Goal: Transaction & Acquisition: Purchase product/service

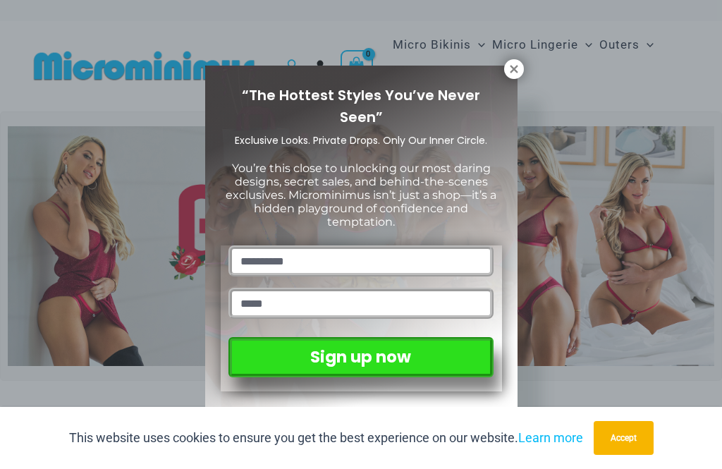
click at [516, 73] on icon at bounding box center [514, 69] width 13 height 13
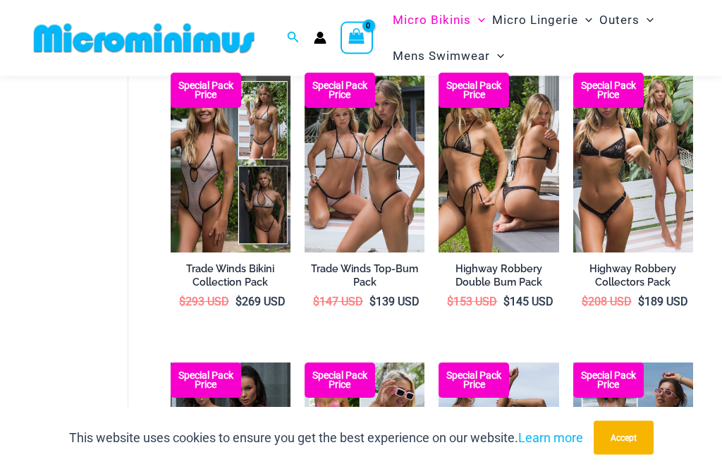
scroll to position [983, 0]
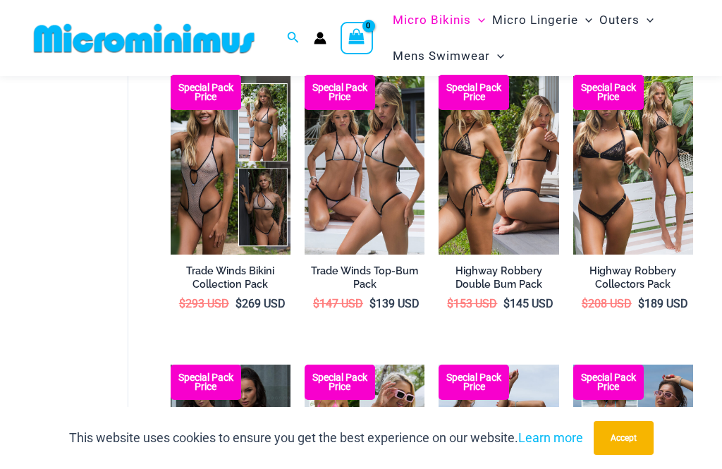
click at [305, 75] on img at bounding box center [305, 75] width 0 height 0
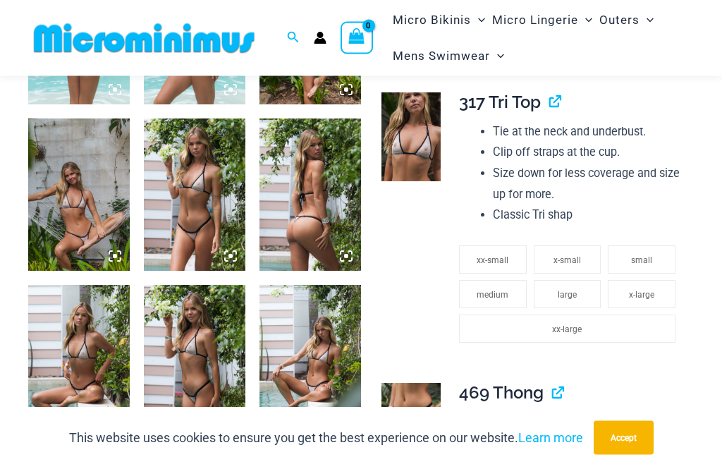
scroll to position [679, 0]
click at [211, 231] on img at bounding box center [195, 194] width 102 height 152
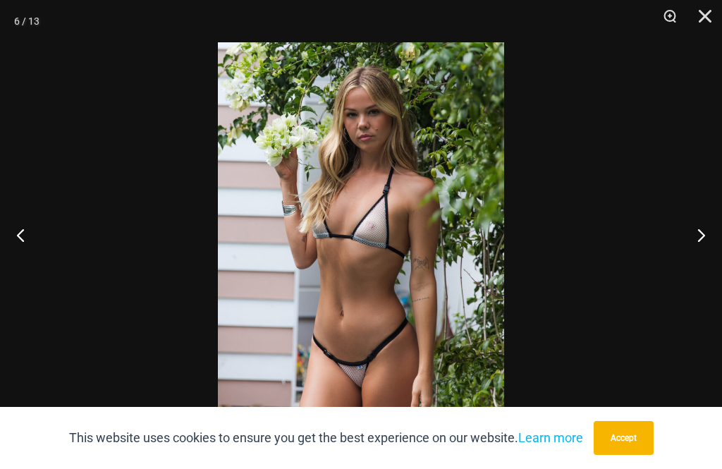
click at [706, 25] on button "Close" at bounding box center [699, 21] width 35 height 42
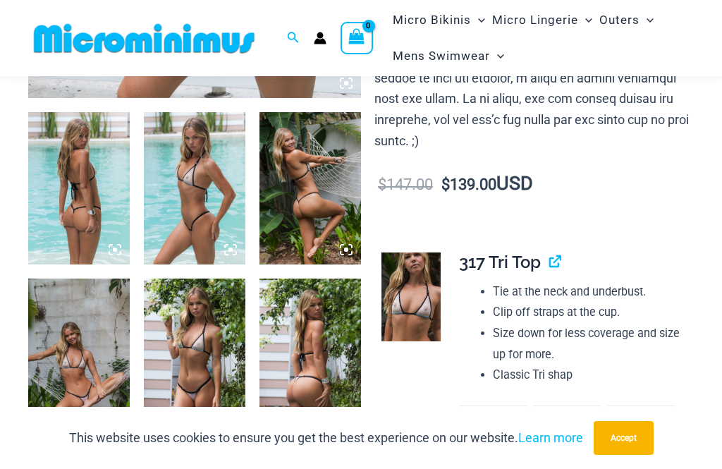
scroll to position [513, 0]
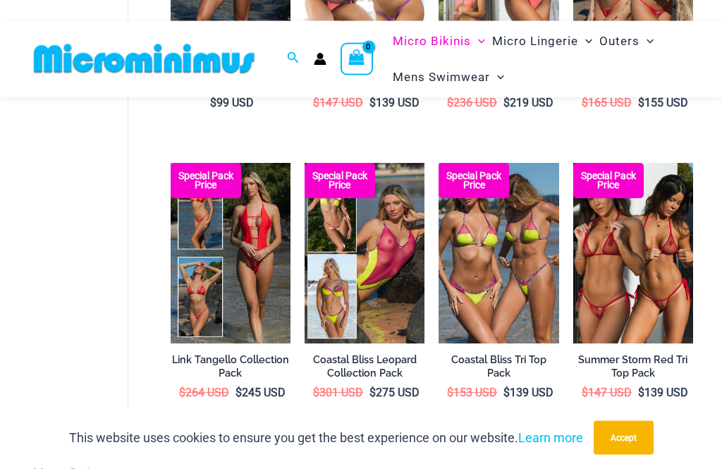
scroll to position [317, 0]
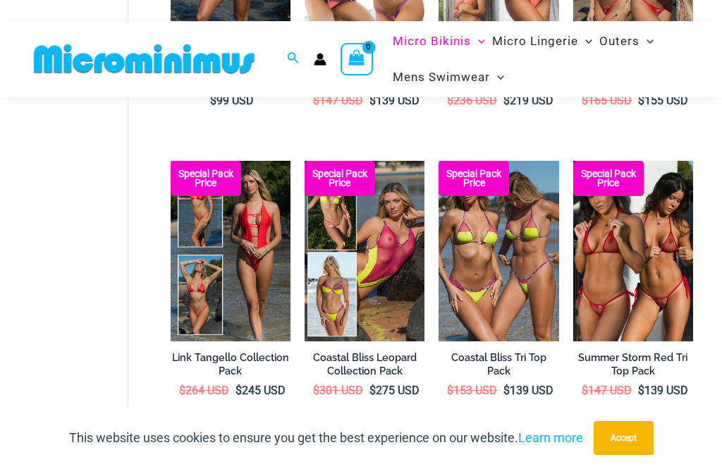
click at [573, 161] on img at bounding box center [573, 161] width 0 height 0
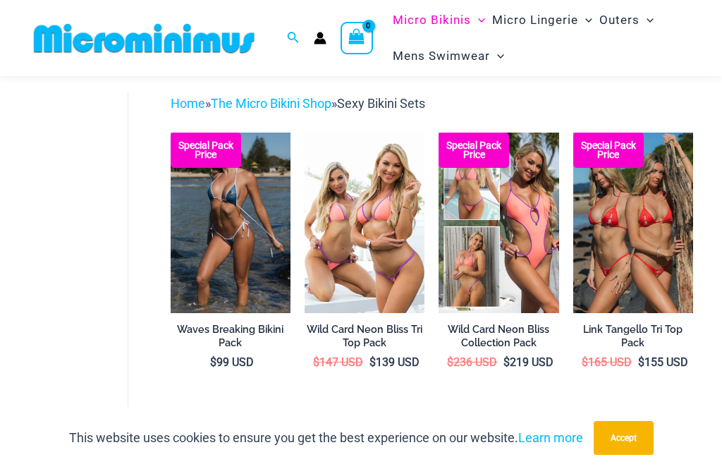
scroll to position [56, 0]
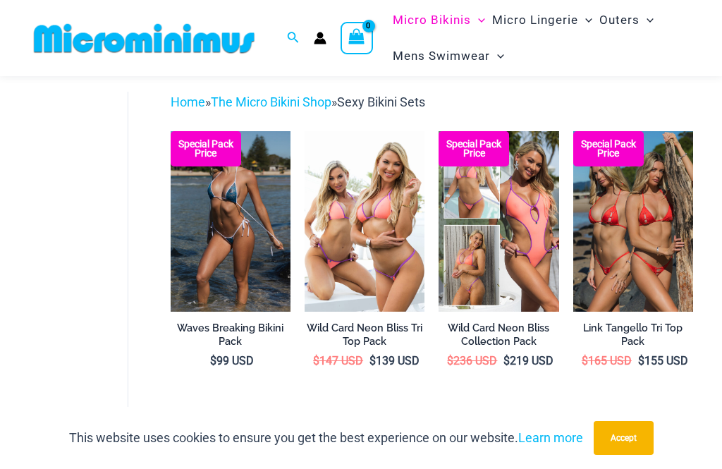
click at [573, 131] on img at bounding box center [573, 131] width 0 height 0
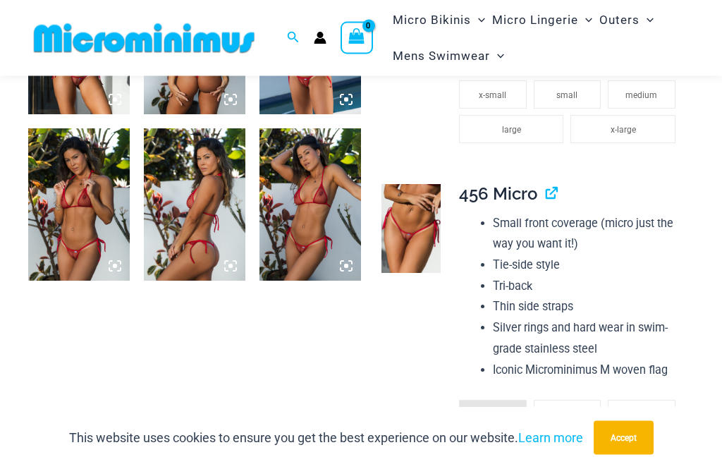
click at [413, 214] on img at bounding box center [410, 229] width 59 height 89
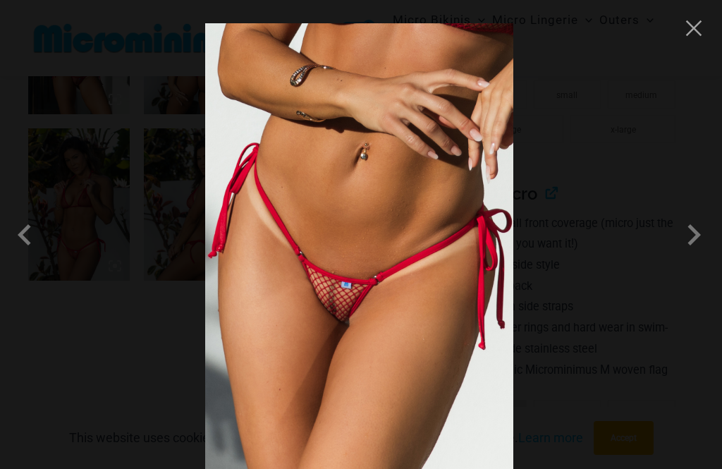
click at [695, 26] on button "Close" at bounding box center [693, 28] width 21 height 21
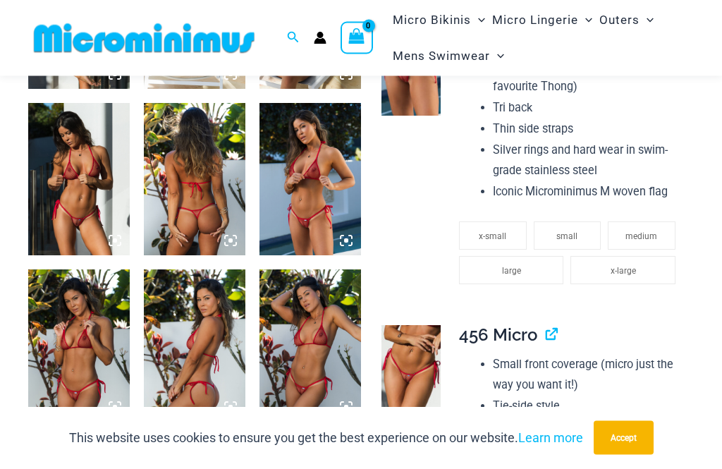
click at [213, 204] on img at bounding box center [195, 180] width 102 height 152
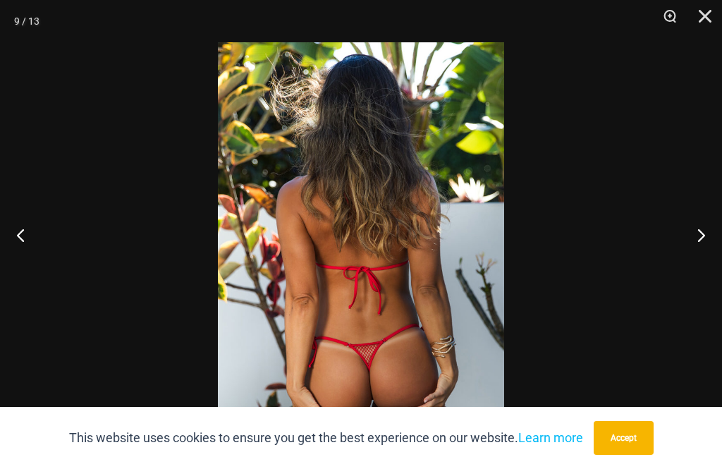
click at [705, 24] on button "Close" at bounding box center [699, 21] width 35 height 42
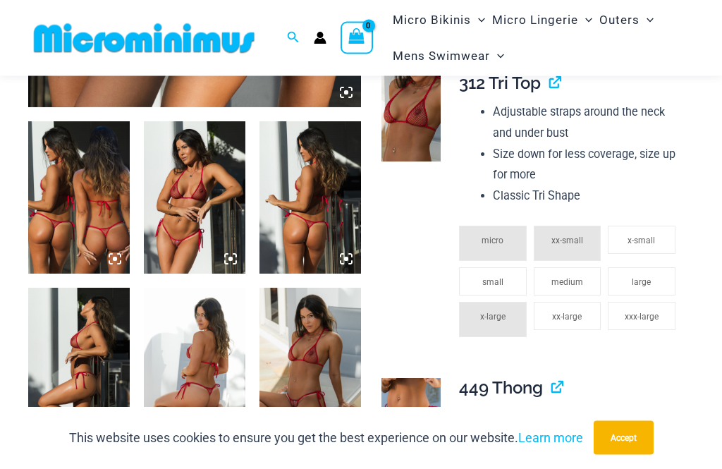
scroll to position [498, 0]
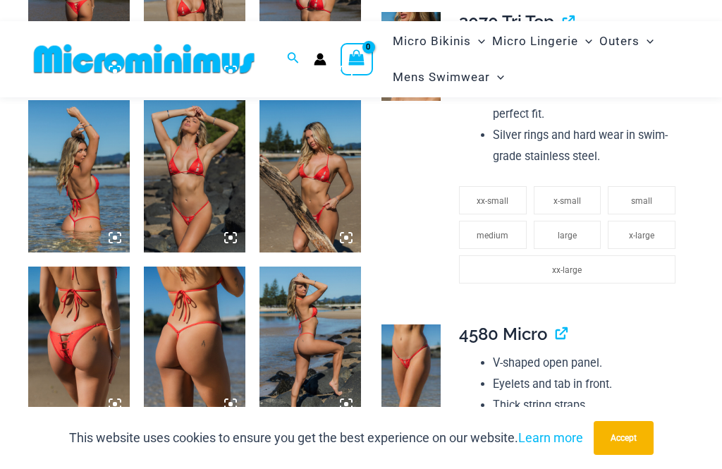
scroll to position [883, 0]
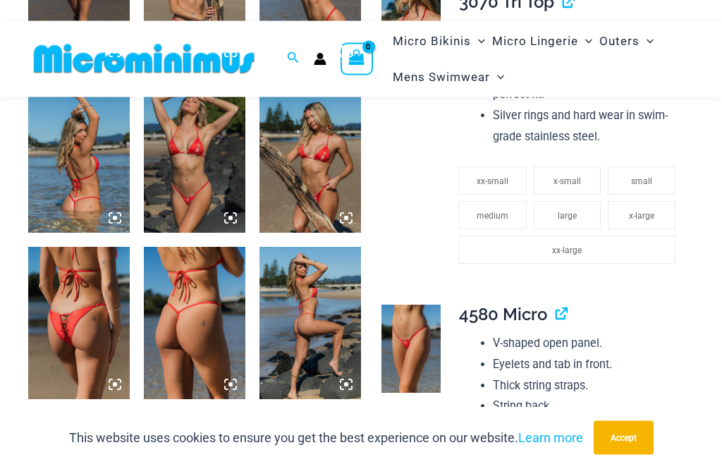
click at [76, 333] on img at bounding box center [79, 323] width 102 height 152
